Goal: Task Accomplishment & Management: Manage account settings

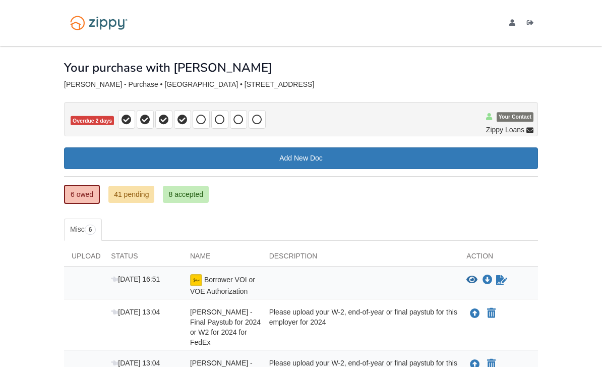
scroll to position [-8, 0]
click at [532, 24] on icon "Log out" at bounding box center [530, 23] width 7 height 7
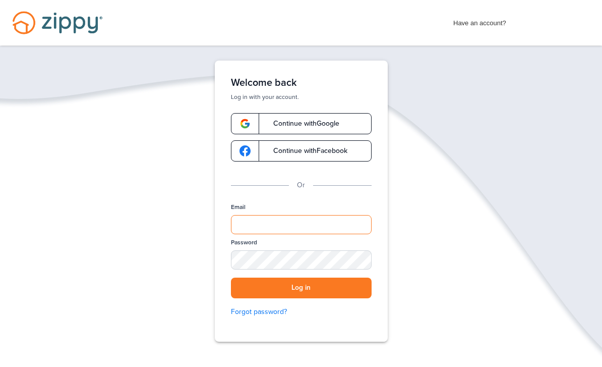
drag, startPoint x: 258, startPoint y: 222, endPoint x: 258, endPoint y: 355, distance: 132.6
click at [258, 222] on div "Verify your Email We just resent an email with a link to set your password to .…" at bounding box center [301, 232] width 202 height 343
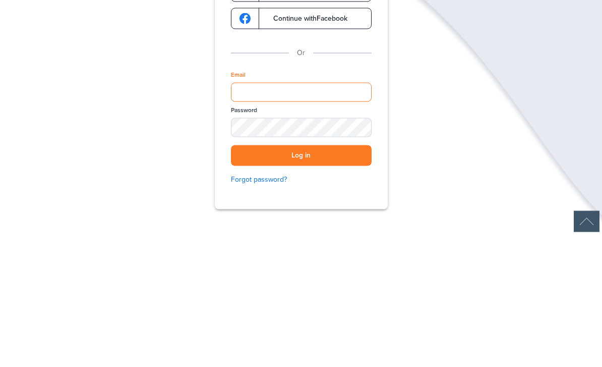
type input "**********"
click at [301, 277] on button "Log in" at bounding box center [301, 287] width 141 height 21
